Goal: Information Seeking & Learning: Learn about a topic

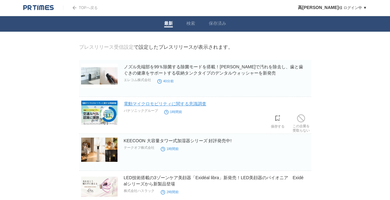
click at [193, 105] on link "電動マイクロモビリティに関する意識調査" at bounding box center [165, 103] width 83 height 5
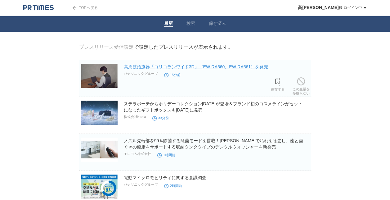
click at [217, 69] on link "高周波治療器「コリコランワイド3D」（EW-RA560、EW-RA561）を発売" at bounding box center [196, 66] width 144 height 5
click at [222, 63] on section "高周波治療器「コリコランワイド3D」（EW-RA560、EW-RA561）を発売 パナソニックグループ 15分前 保存する この企業を 受取らない" at bounding box center [195, 78] width 232 height 37
click at [227, 66] on link "高周波治療器「コリコランワイド3D」（EW-RA560、EW-RA561）を発売" at bounding box center [196, 66] width 144 height 5
click at [152, 67] on link "高周波治療器「コリコランワイド3D」（EW-RA560、EW-RA561）を発売" at bounding box center [196, 66] width 144 height 5
click at [202, 69] on link "高周波治療器「コリコランワイド3D」（EW-RA560、EW-RA561）を発売" at bounding box center [196, 66] width 144 height 5
